Goal: Navigation & Orientation: Find specific page/section

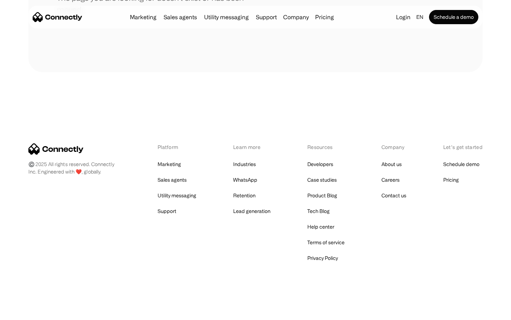
scroll to position [130, 0]
